Goal: Find specific page/section: Find specific page/section

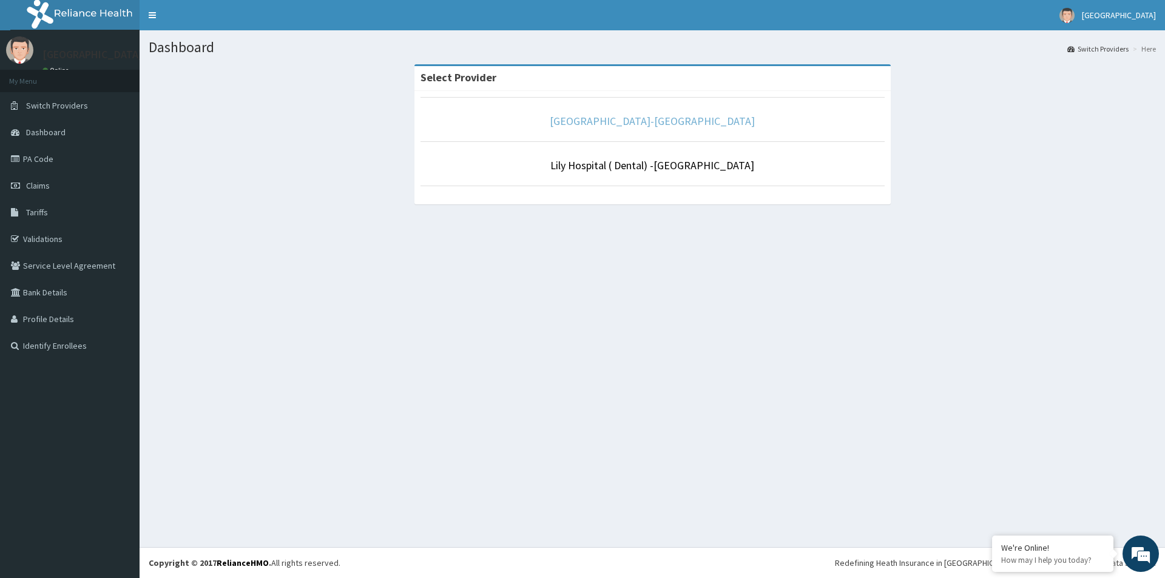
click at [662, 123] on link "[GEOGRAPHIC_DATA]-[GEOGRAPHIC_DATA]" at bounding box center [652, 121] width 205 height 14
